Goal: Task Accomplishment & Management: Use online tool/utility

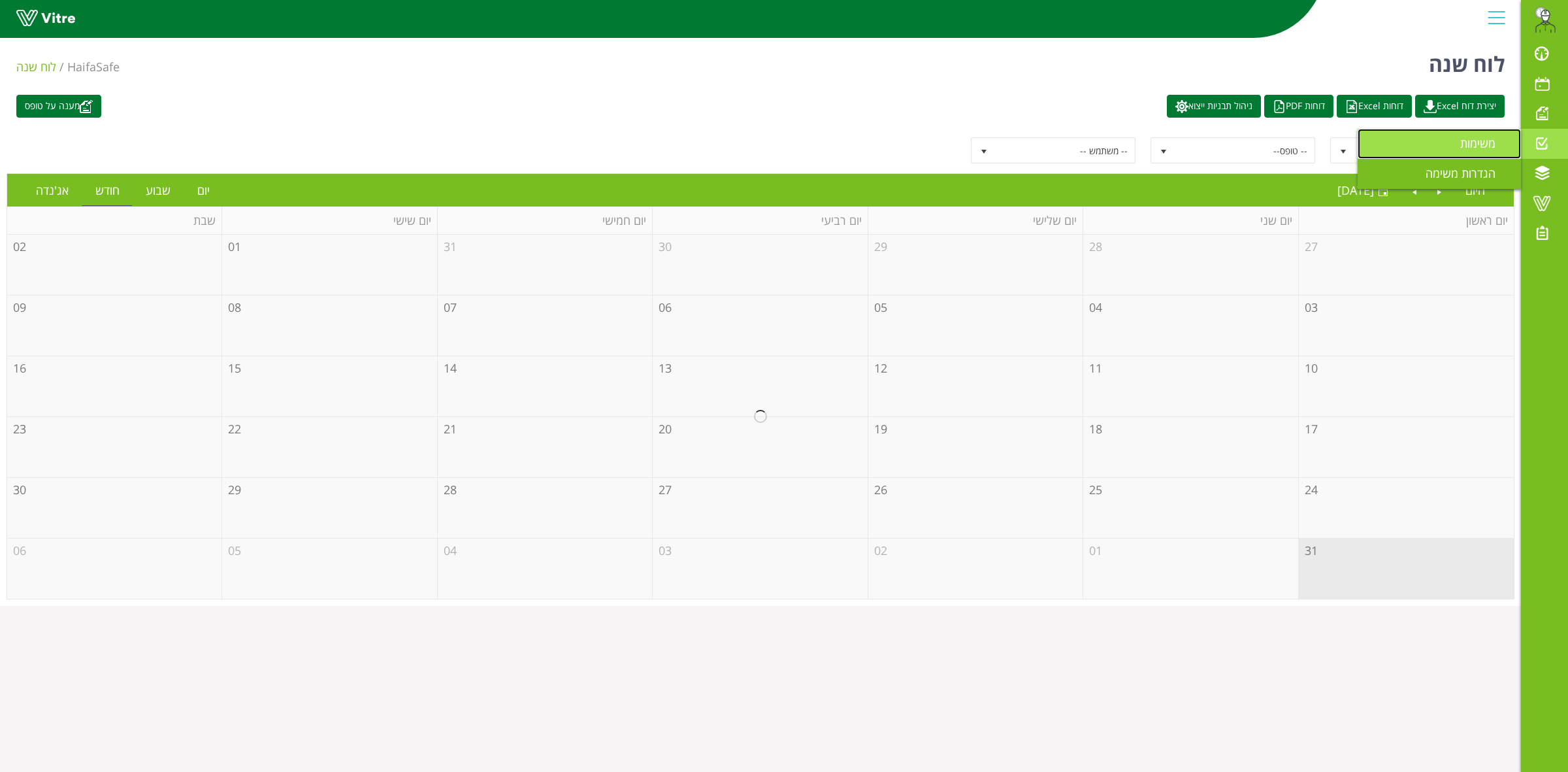
click at [1472, 150] on span "משימות" at bounding box center [1486, 143] width 51 height 16
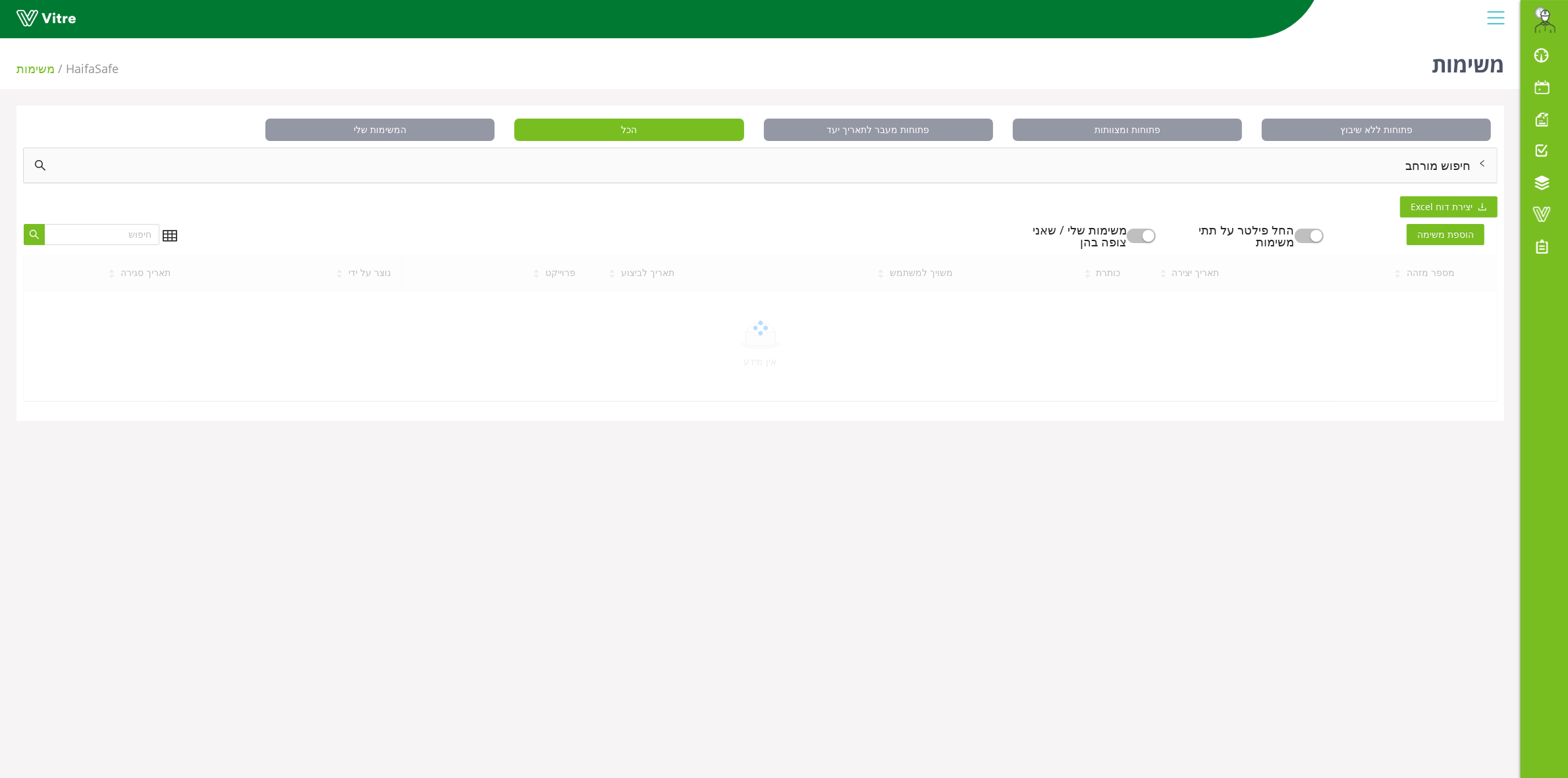
click at [1435, 165] on div "חיפוש מורחב" at bounding box center [760, 166] width 1473 height 35
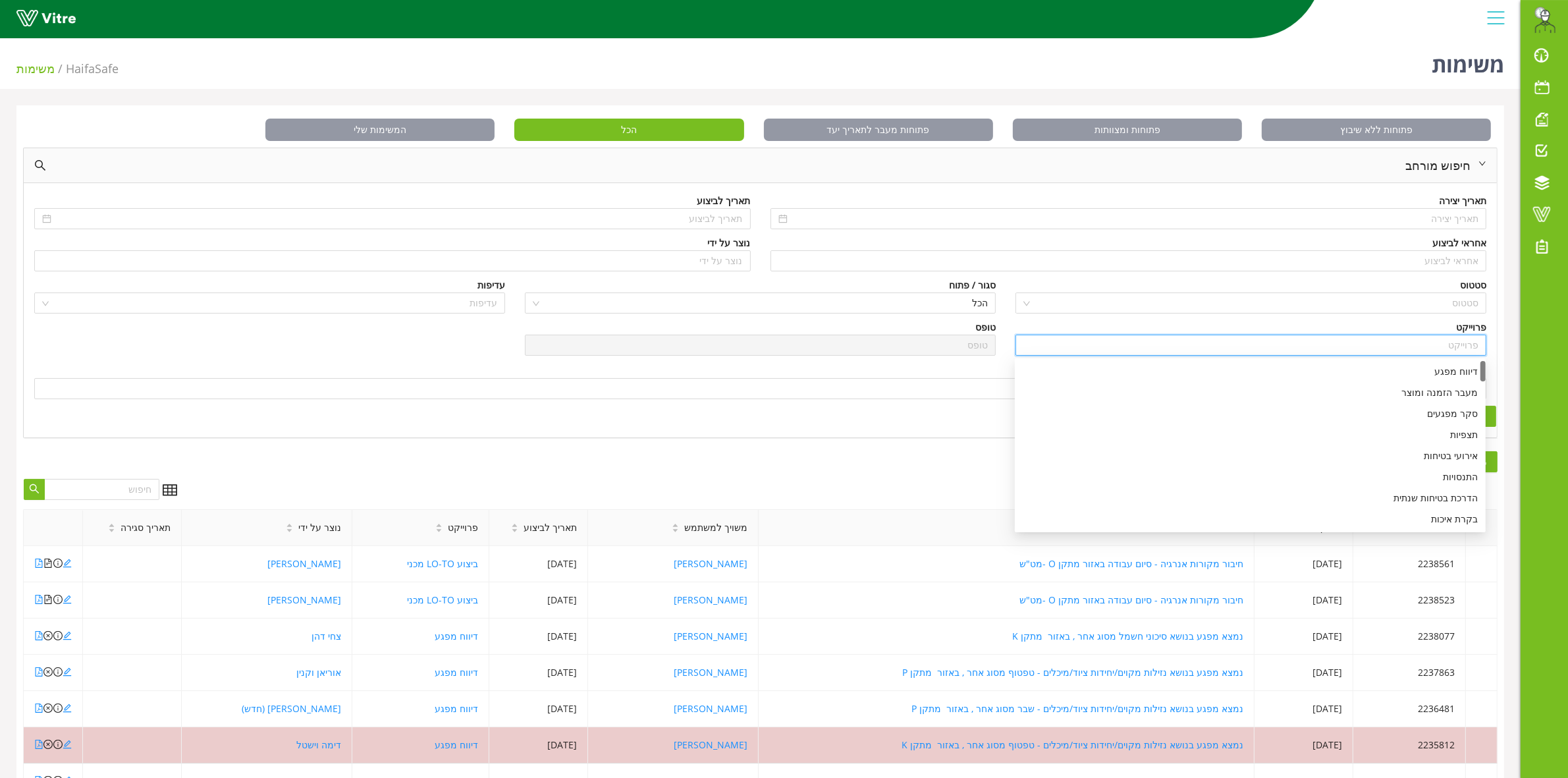
click at [1384, 343] on input "search" at bounding box center [1251, 345] width 455 height 20
drag, startPoint x: 1416, startPoint y: 374, endPoint x: 1426, endPoint y: 455, distance: 81.6
click at [1426, 455] on div "דיווח מפגע מעבר הזמנה ומוצר סקר מפגעים תצפיות אירועי בטיחות התנסויות הדרכת בטיח…" at bounding box center [1250, 466] width 471 height 211
click at [1430, 455] on div "אירועי בטיחות" at bounding box center [1250, 455] width 455 height 15
type input "אירועי בטיחות"
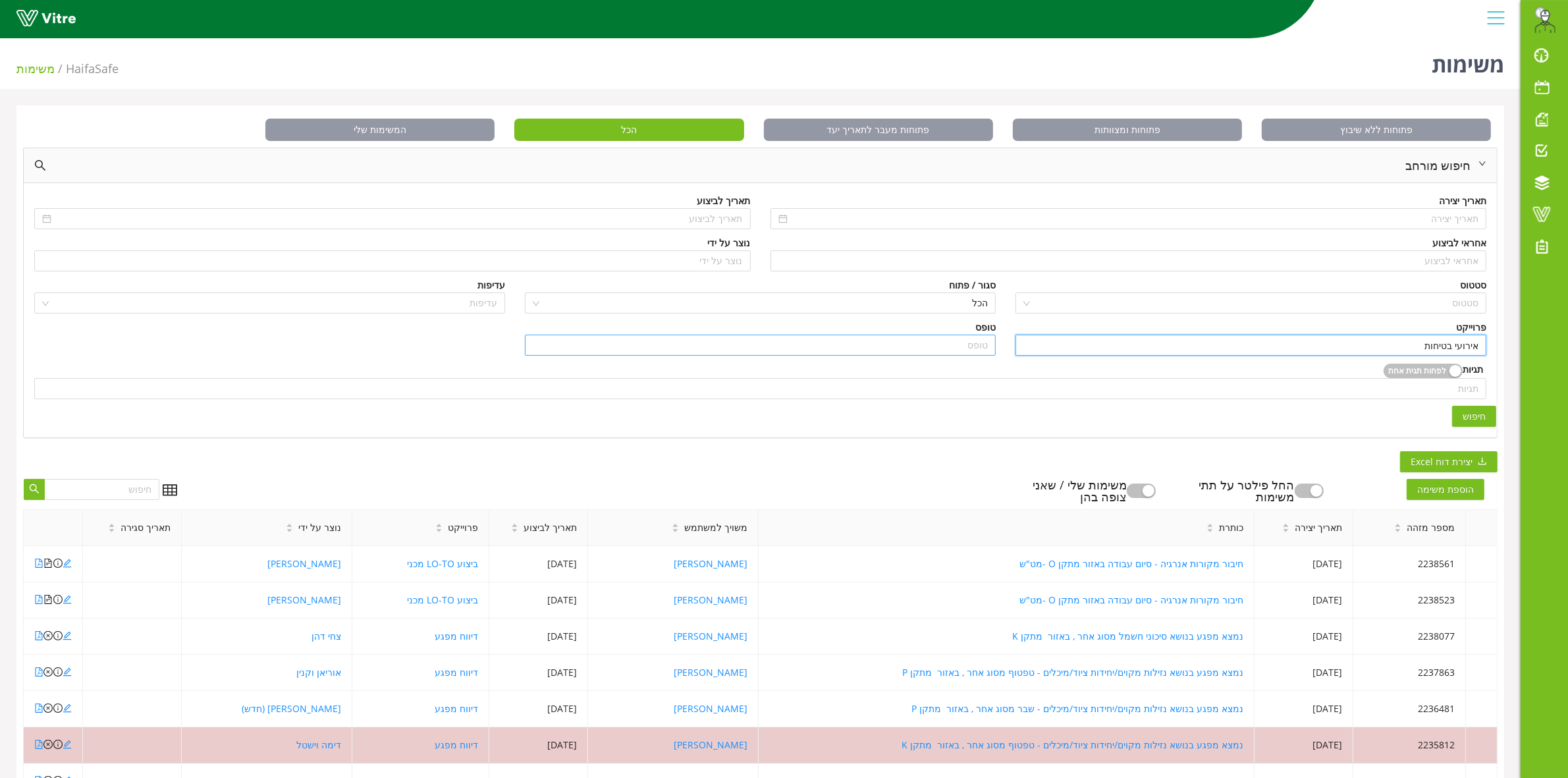
click at [930, 345] on input "search" at bounding box center [760, 345] width 455 height 20
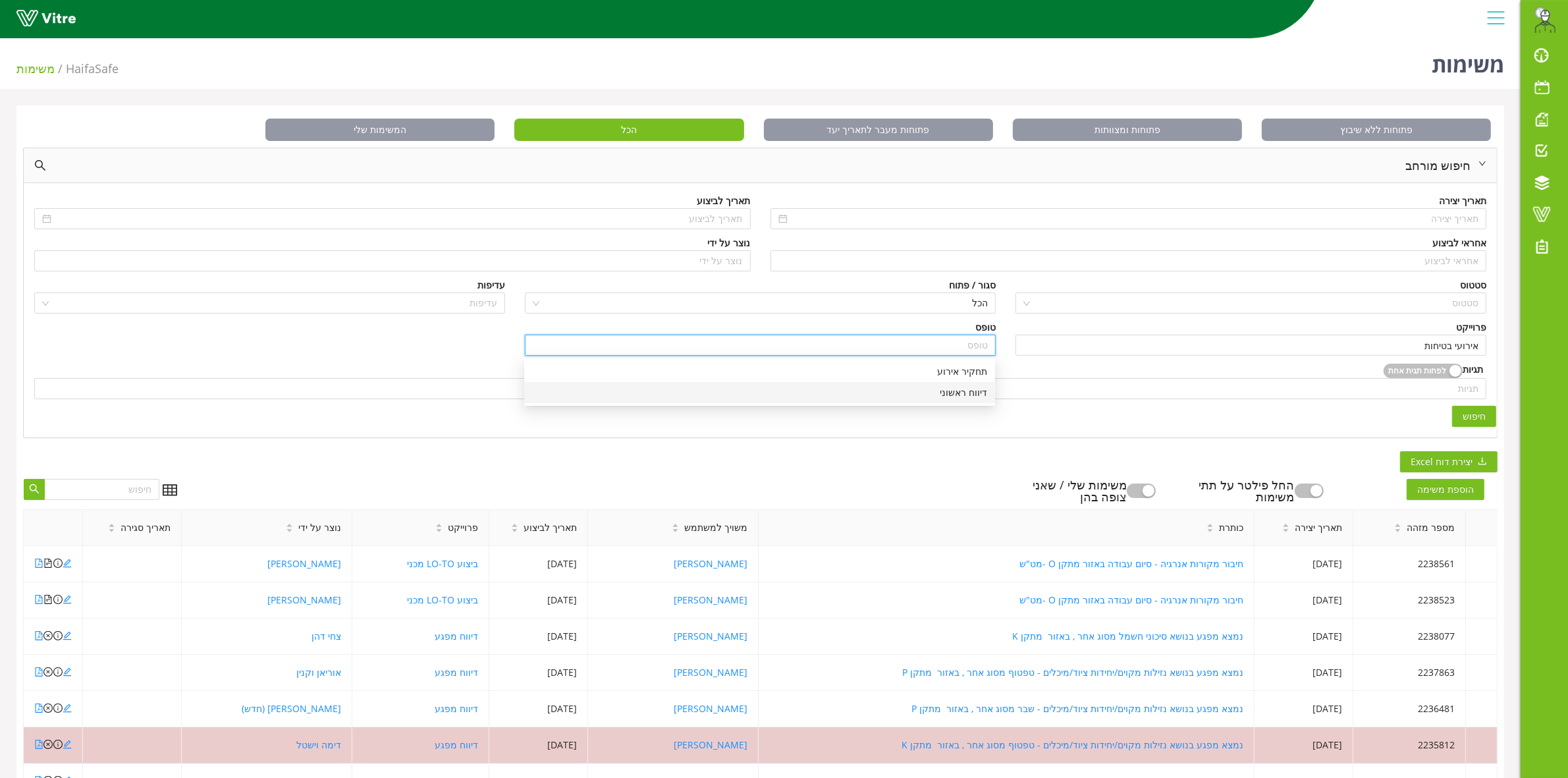
drag, startPoint x: 955, startPoint y: 390, endPoint x: 1017, endPoint y: 394, distance: 62.1
click at [956, 390] on div "דיווח ראשוני" at bounding box center [759, 392] width 455 height 15
type input "דיווח ראשוני"
click at [1466, 417] on span "חיפוש" at bounding box center [1474, 416] width 23 height 15
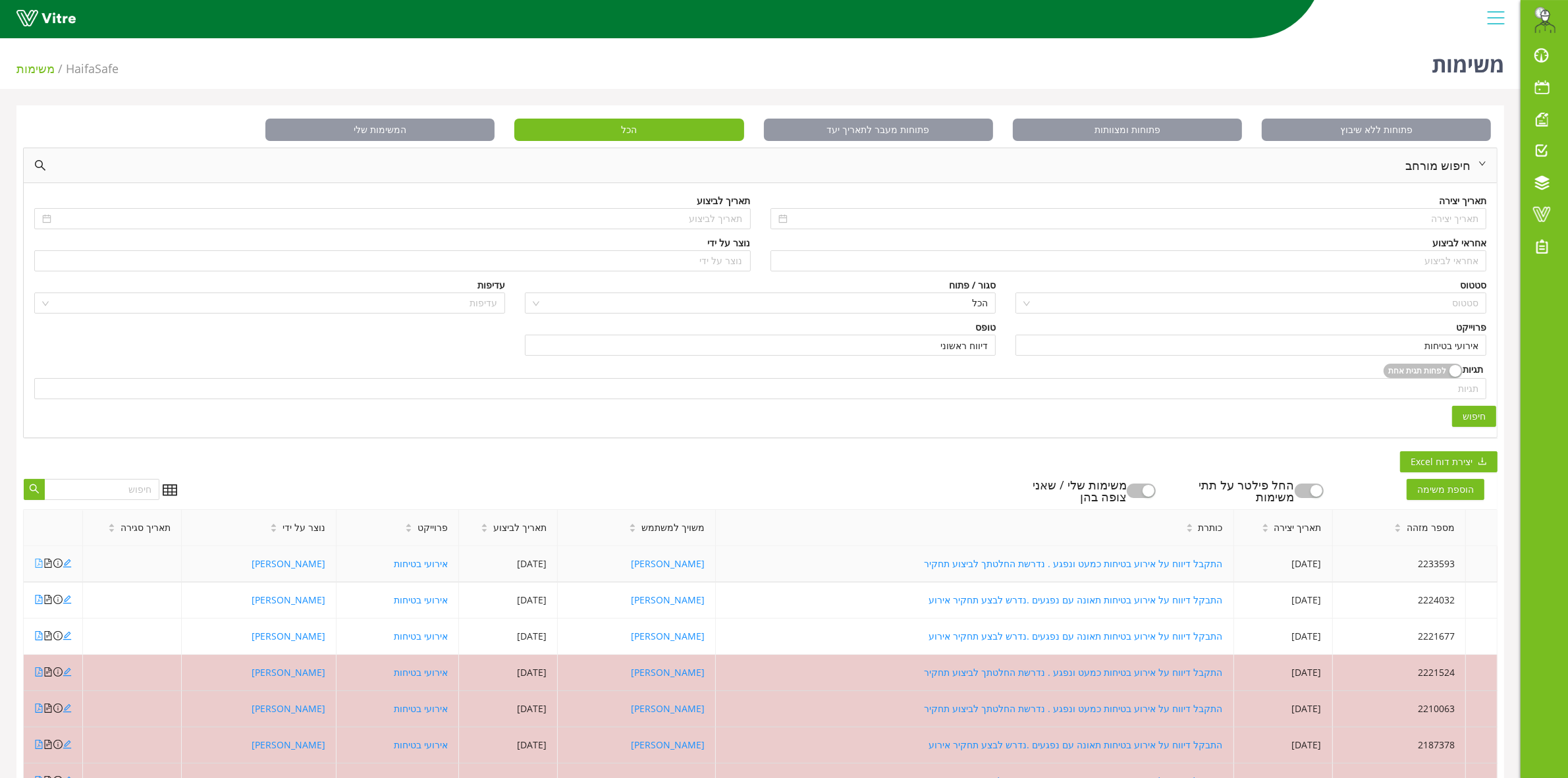
click at [37, 564] on icon "file-pdf" at bounding box center [39, 563] width 9 height 9
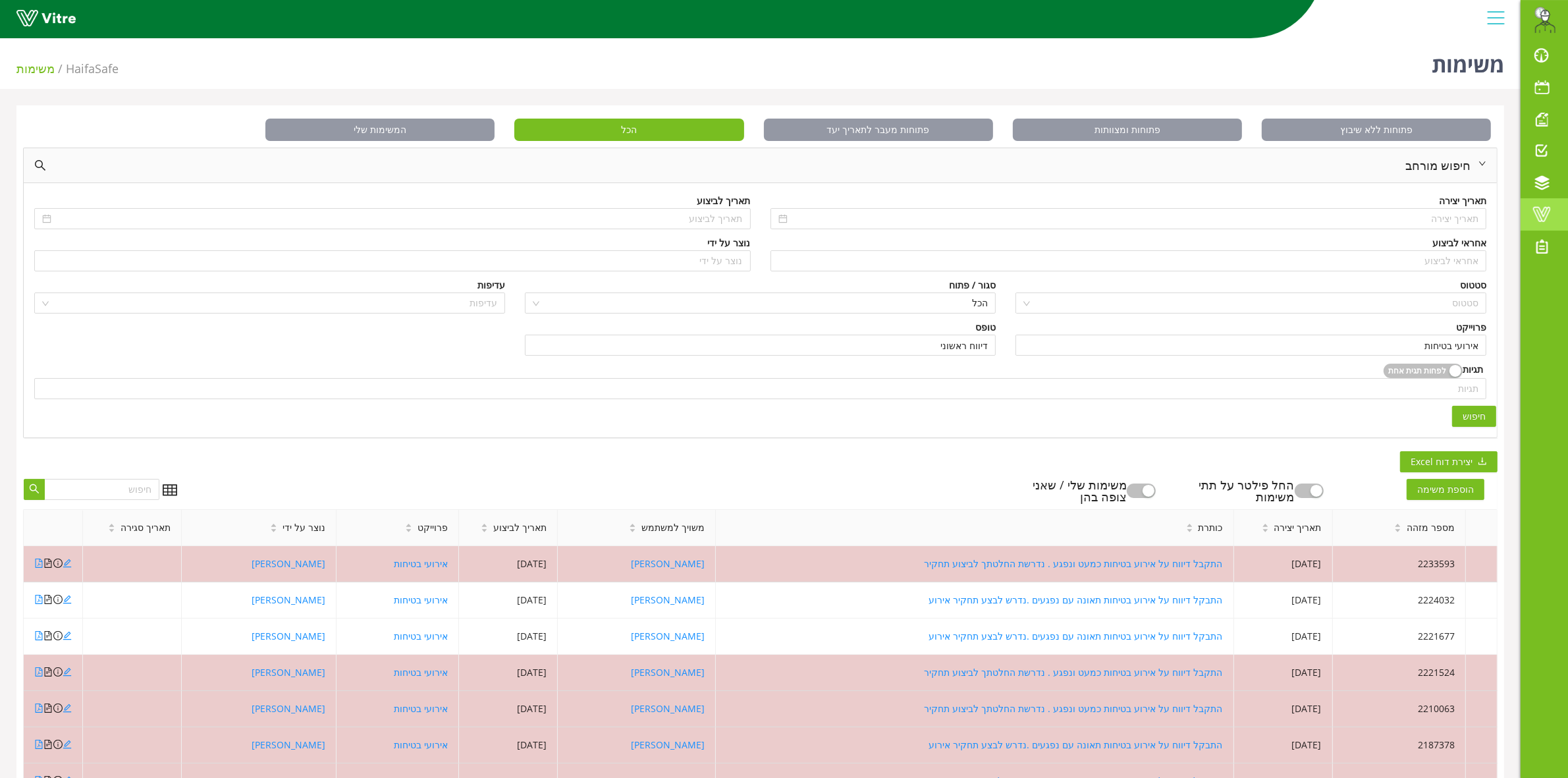
click at [1545, 219] on span at bounding box center [1542, 214] width 33 height 16
